Goal: Task Accomplishment & Management: Use online tool/utility

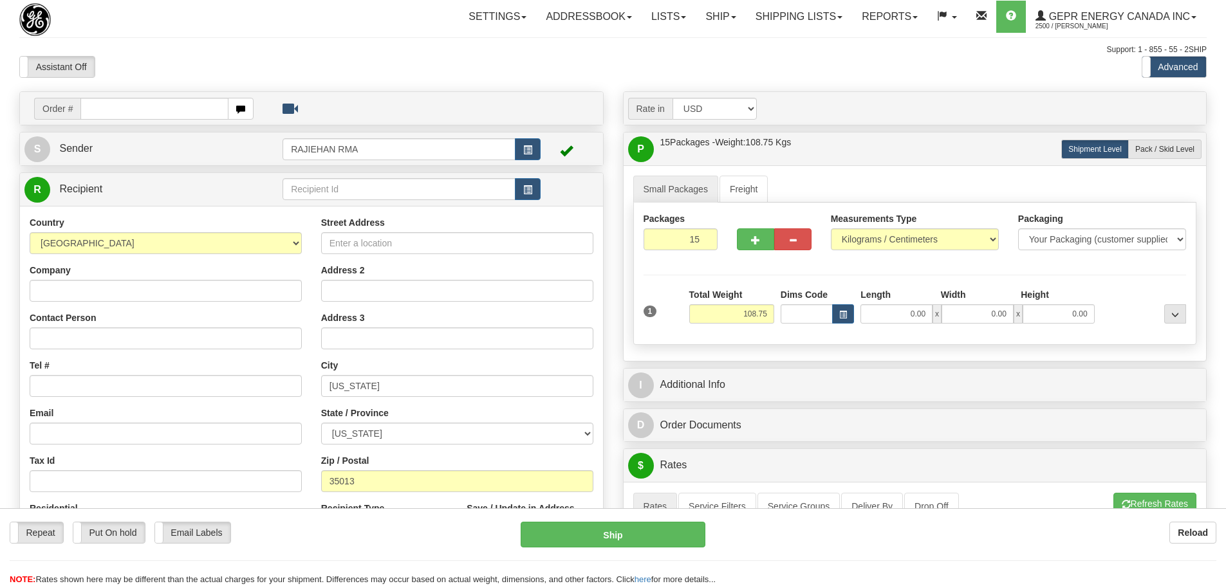
select select "US"
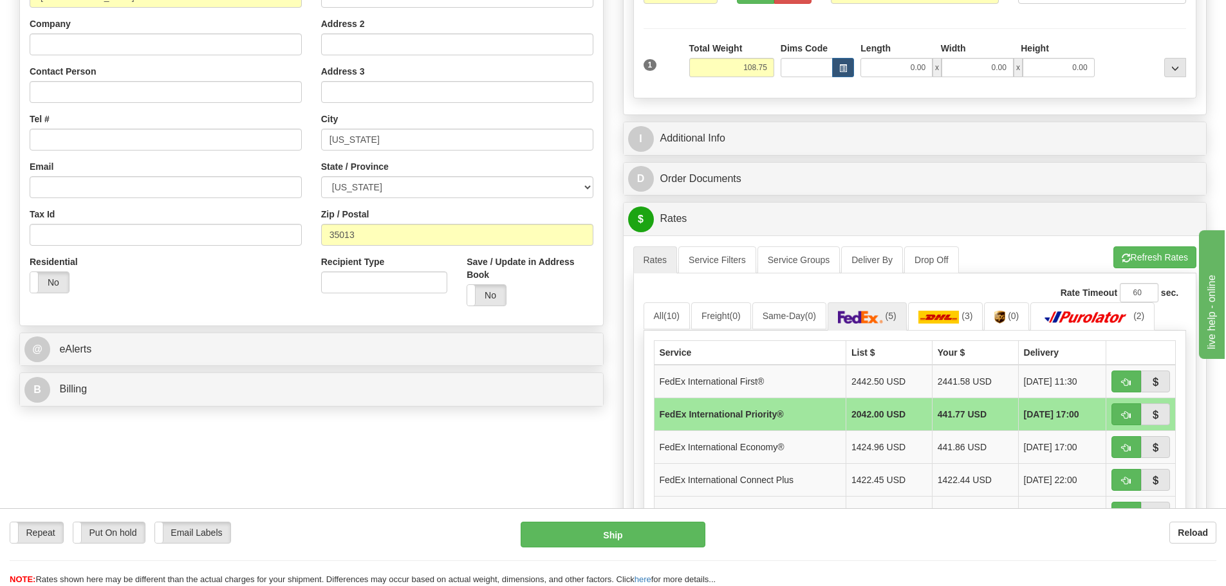
scroll to position [193, 0]
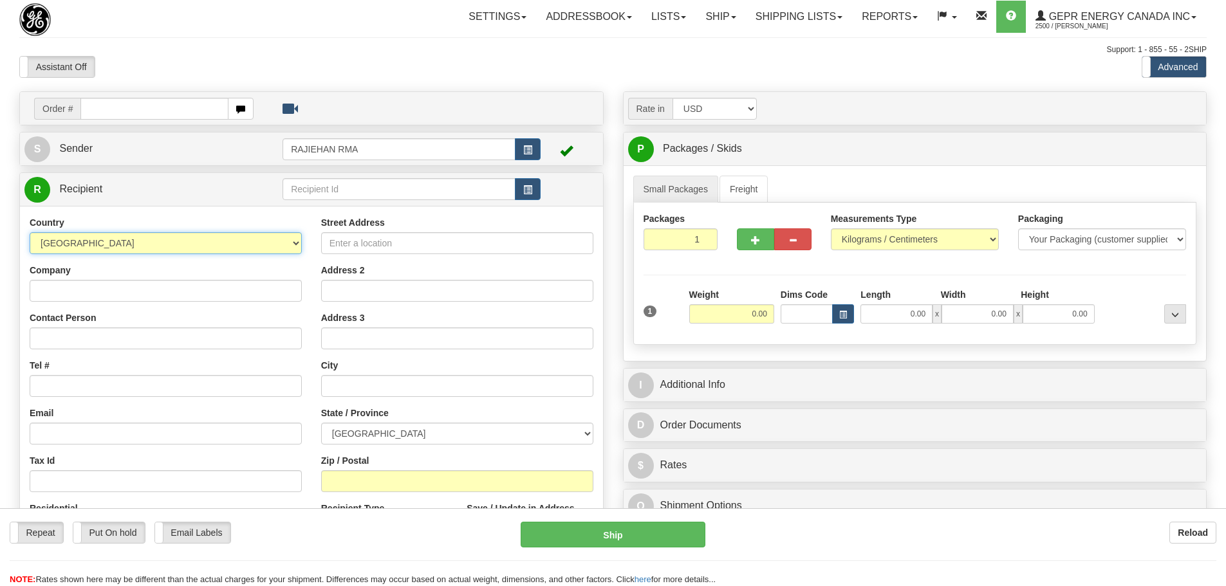
click at [142, 237] on select "[GEOGRAPHIC_DATA] [GEOGRAPHIC_DATA] [GEOGRAPHIC_DATA] [GEOGRAPHIC_DATA] [US_STA…" at bounding box center [166, 243] width 272 height 22
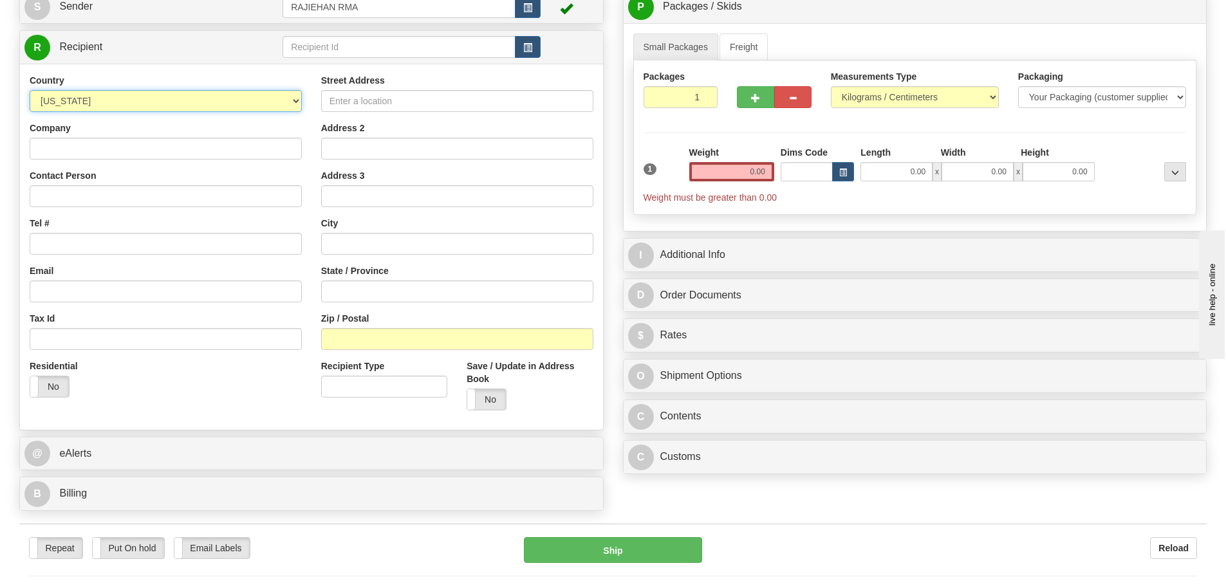
scroll to position [64, 0]
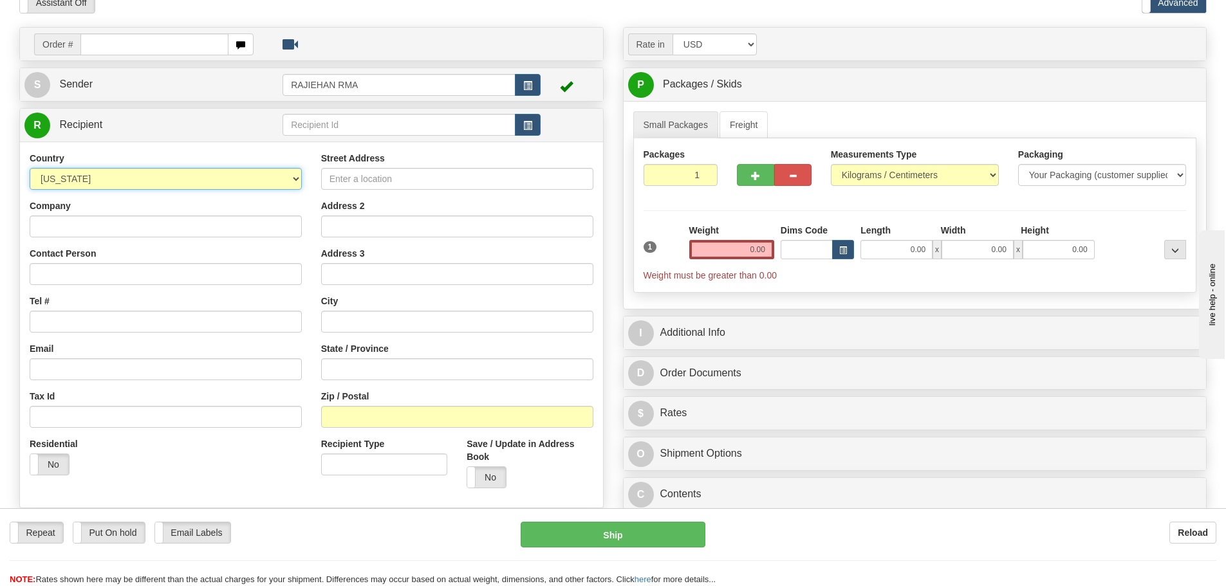
click at [101, 183] on select "[GEOGRAPHIC_DATA] [GEOGRAPHIC_DATA] [GEOGRAPHIC_DATA] [GEOGRAPHIC_DATA] [US_STA…" at bounding box center [166, 179] width 272 height 22
select select "US"
click at [30, 168] on select "[GEOGRAPHIC_DATA] [GEOGRAPHIC_DATA] [GEOGRAPHIC_DATA] [GEOGRAPHIC_DATA] [US_STA…" at bounding box center [166, 179] width 272 height 22
click at [382, 419] on input "Zip / Postal" at bounding box center [457, 417] width 272 height 22
paste input "25265"
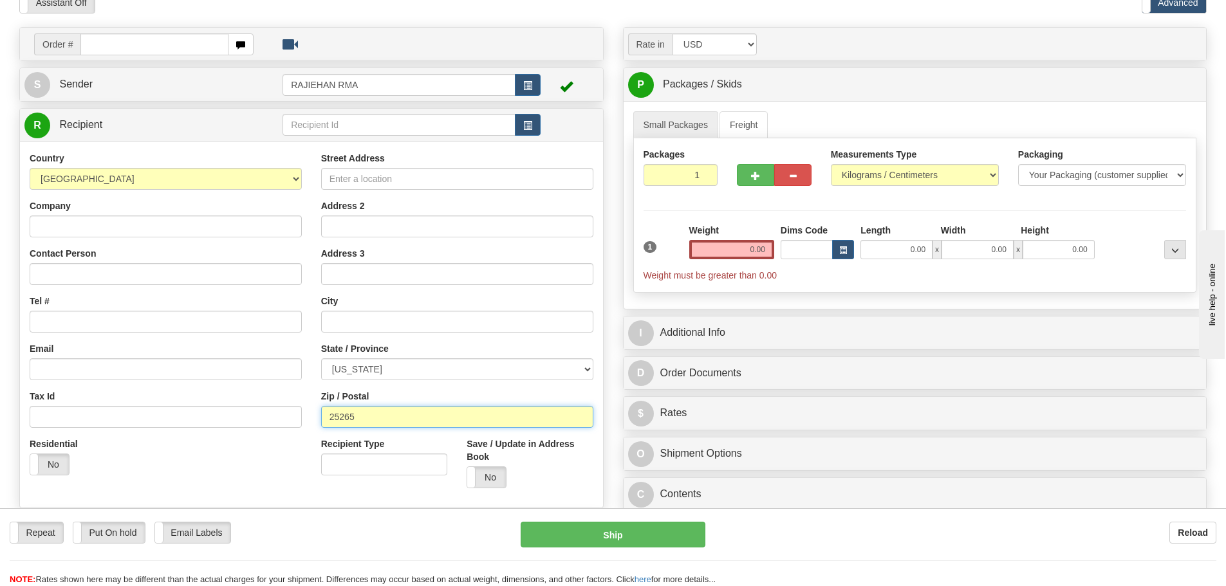
type input "25265"
click at [299, 396] on div "Tax Id" at bounding box center [166, 409] width 272 height 38
type input "[GEOGRAPHIC_DATA]"
select select "WV"
click at [689, 245] on input "0.00" at bounding box center [731, 249] width 85 height 19
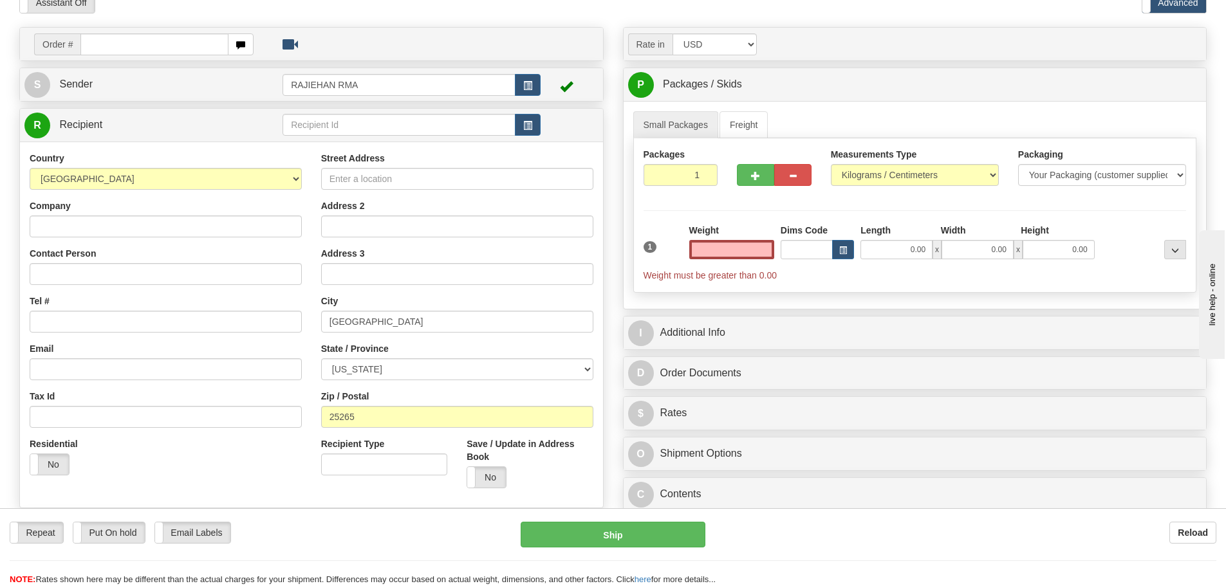
type input "0.00"
click at [726, 257] on input "0.00" at bounding box center [731, 249] width 85 height 19
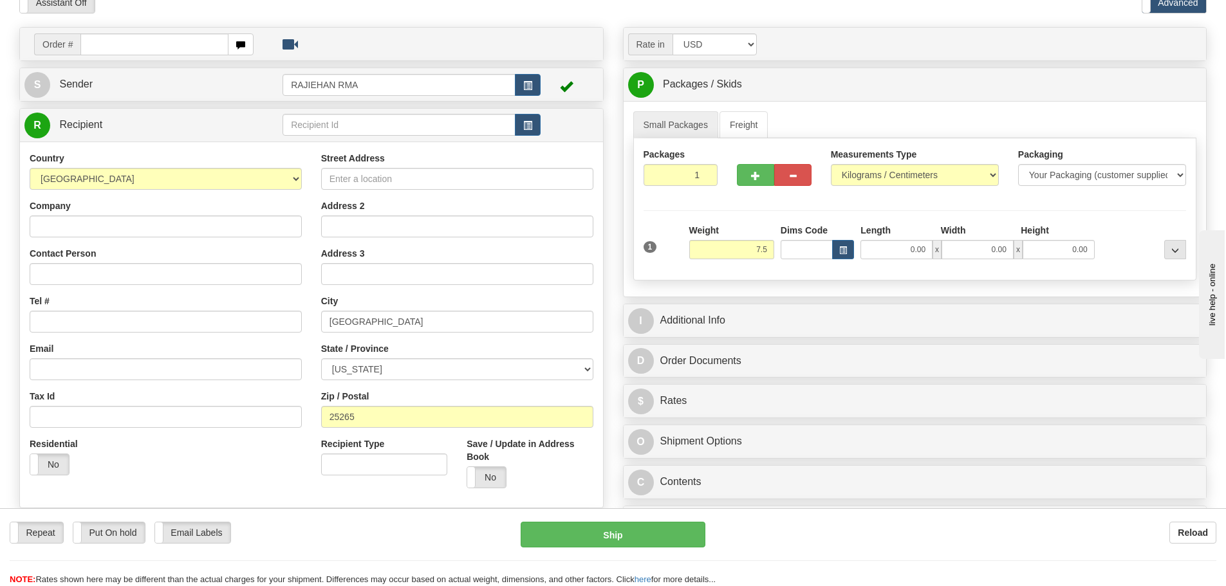
type input "7.50"
click at [704, 208] on div "Packages 1 1 Measurements Type" at bounding box center [915, 209] width 564 height 142
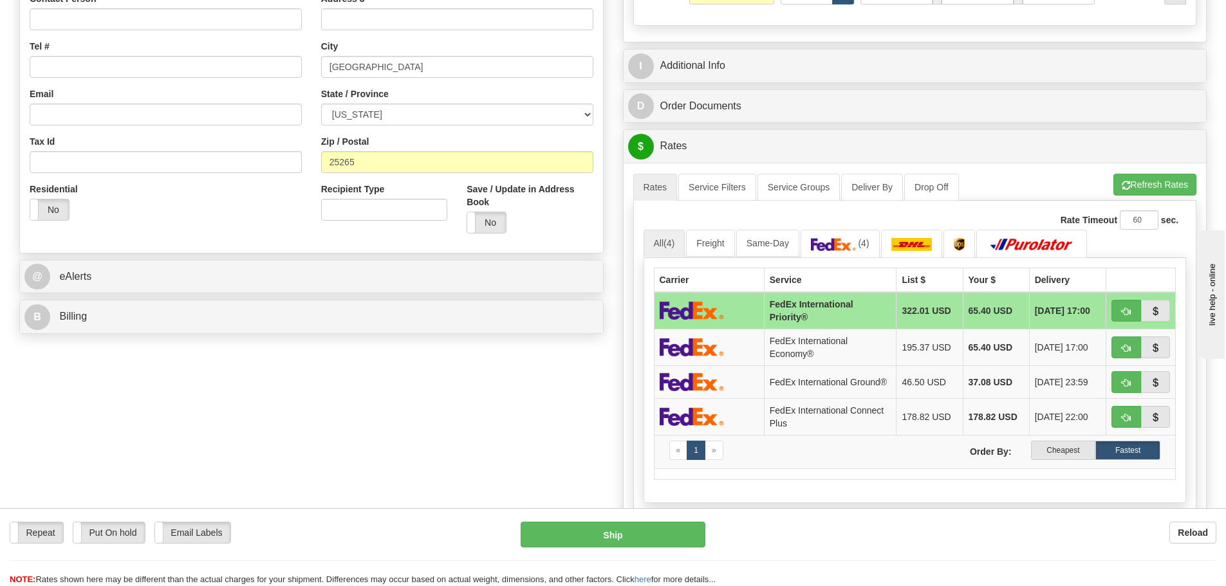
scroll to position [322, 0]
